Goal: Navigation & Orientation: Find specific page/section

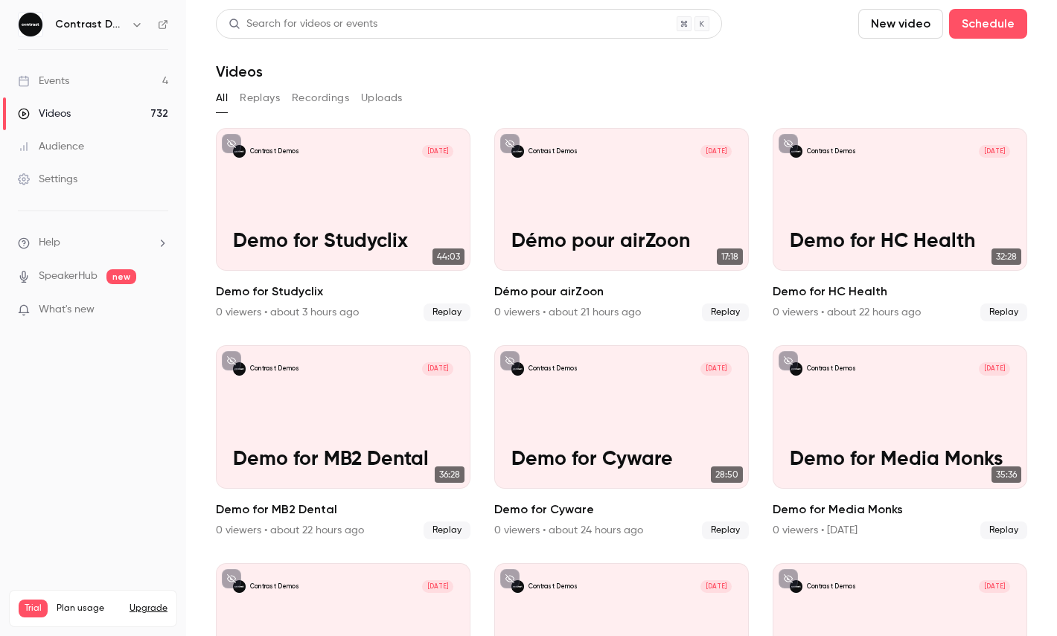
click at [121, 71] on link "Events 4" at bounding box center [93, 81] width 186 height 33
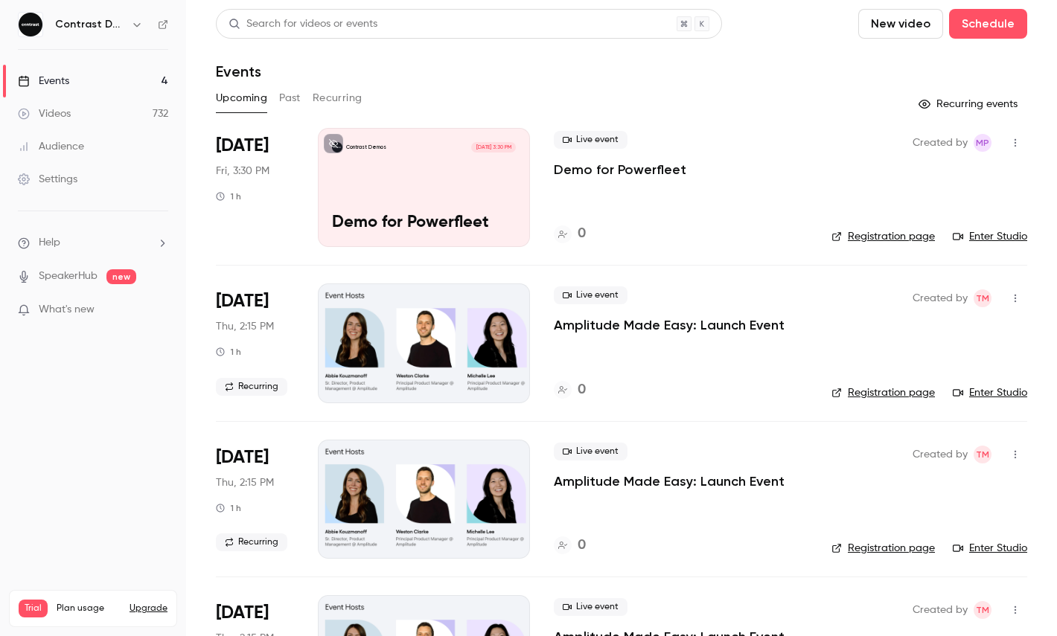
click at [425, 193] on div "Contrast Demos [DATE] 3:30 PM Demo for Powerfleet" at bounding box center [424, 187] width 212 height 119
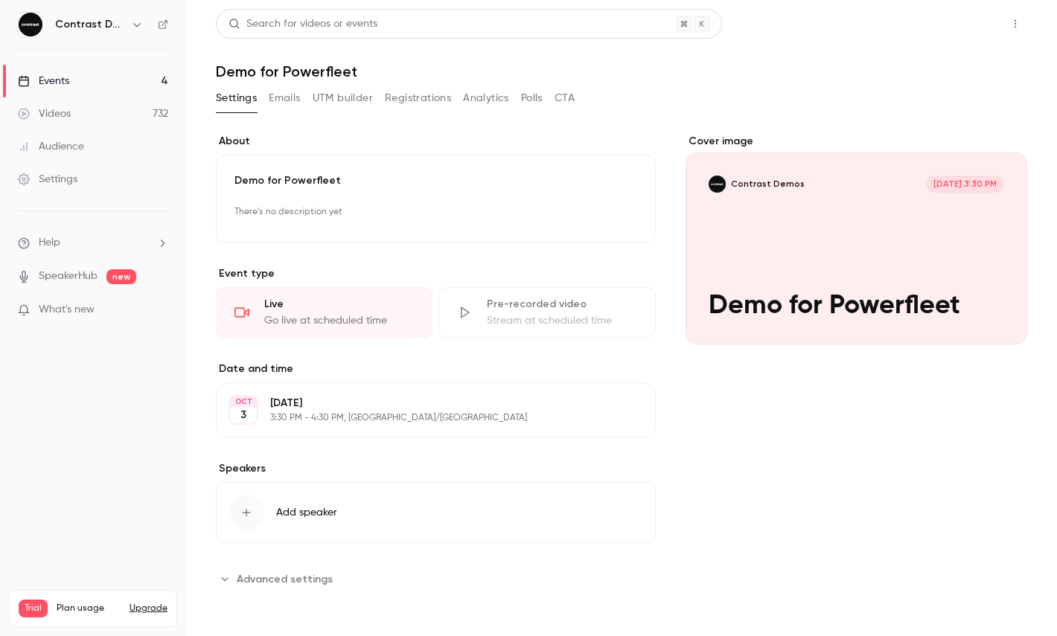
click at [959, 24] on button "Share" at bounding box center [962, 24] width 59 height 30
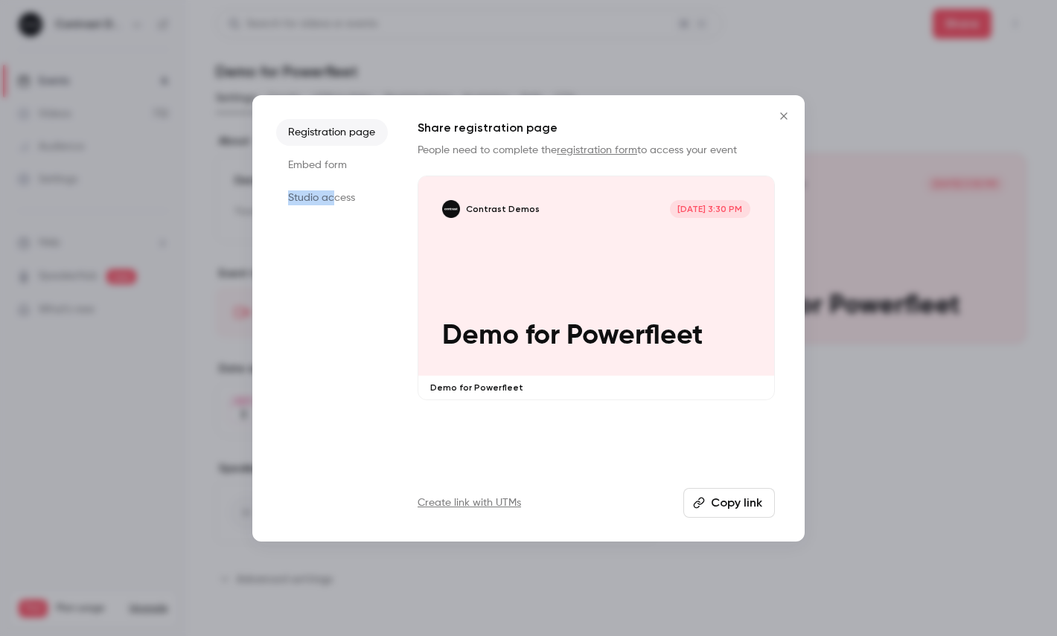
click at [336, 190] on li "Studio access" at bounding box center [332, 198] width 112 height 27
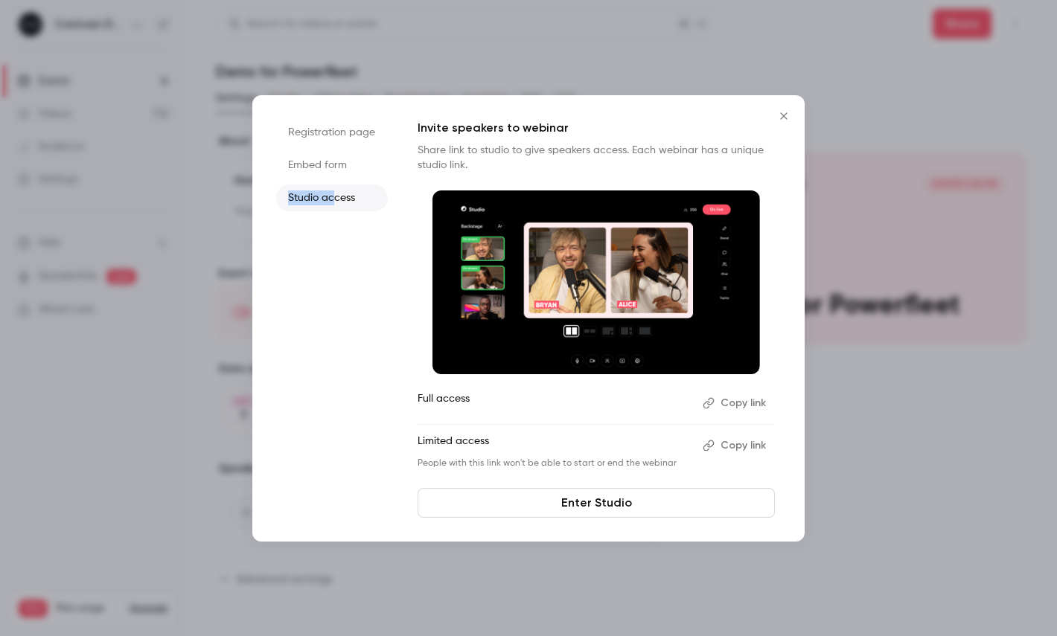
click at [595, 494] on link "Enter Studio" at bounding box center [596, 503] width 357 height 30
